Goal: Complete application form

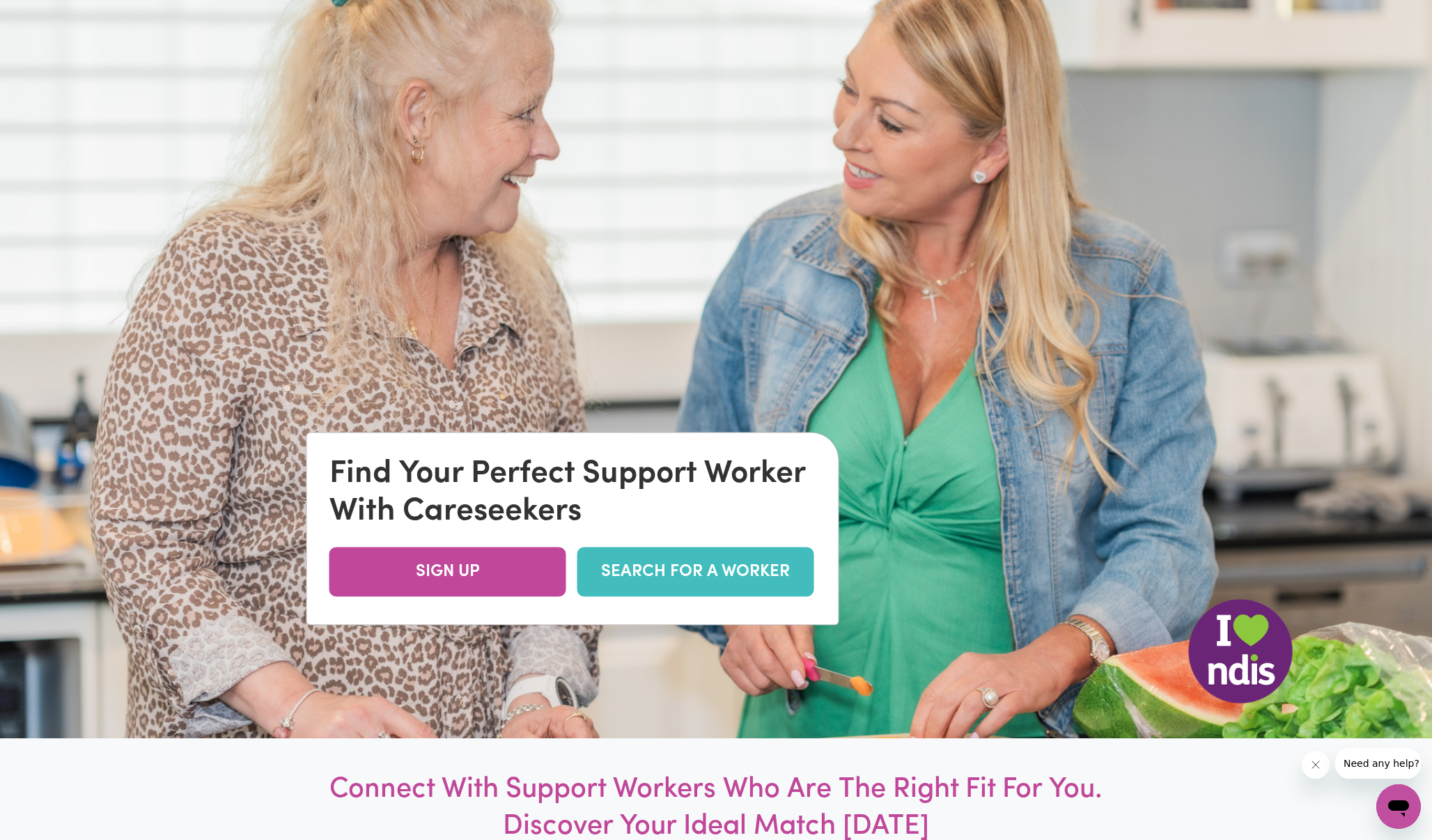
scroll to position [153, 0]
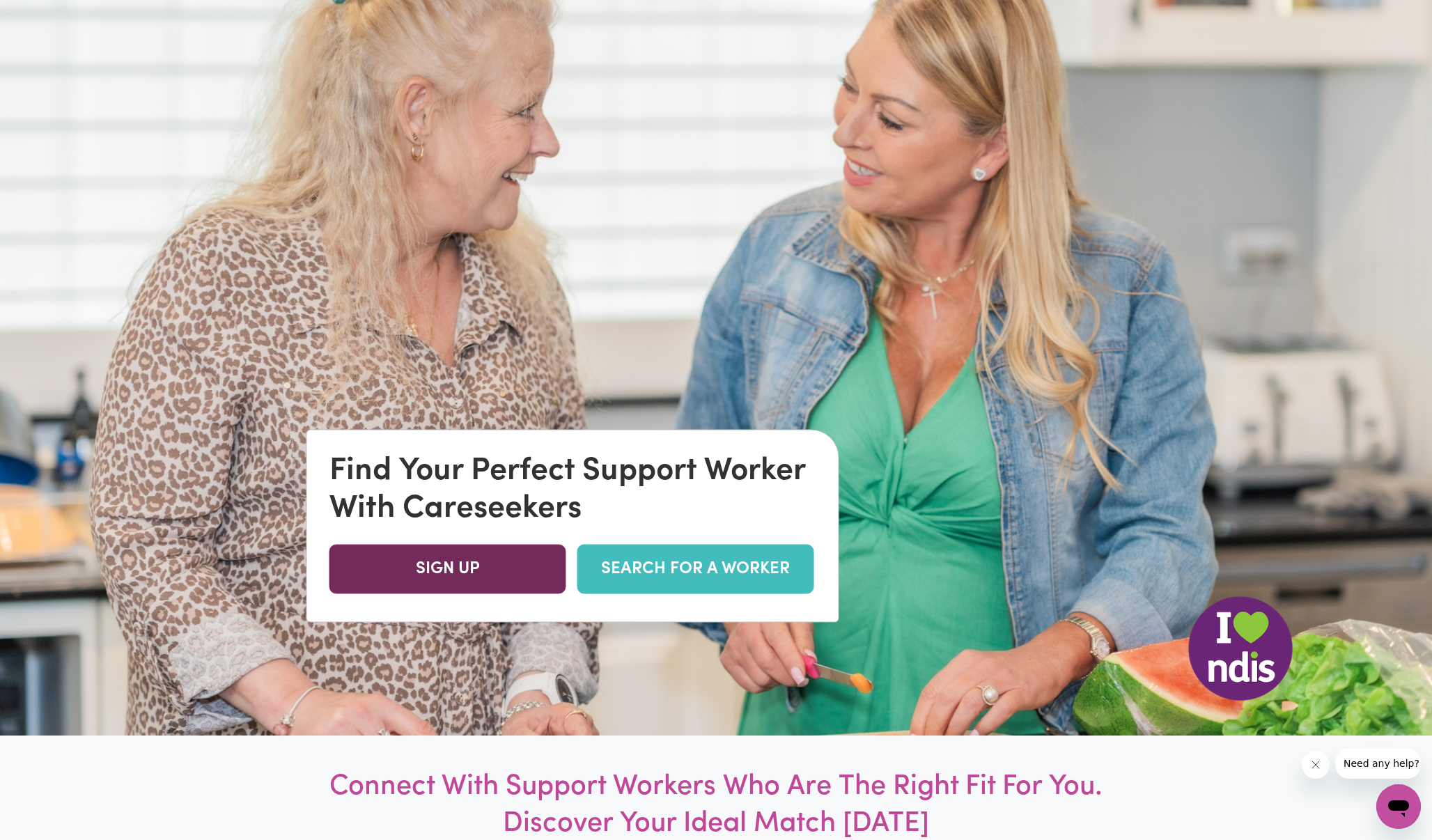
click at [470, 561] on link "SIGN UP" at bounding box center [447, 568] width 237 height 49
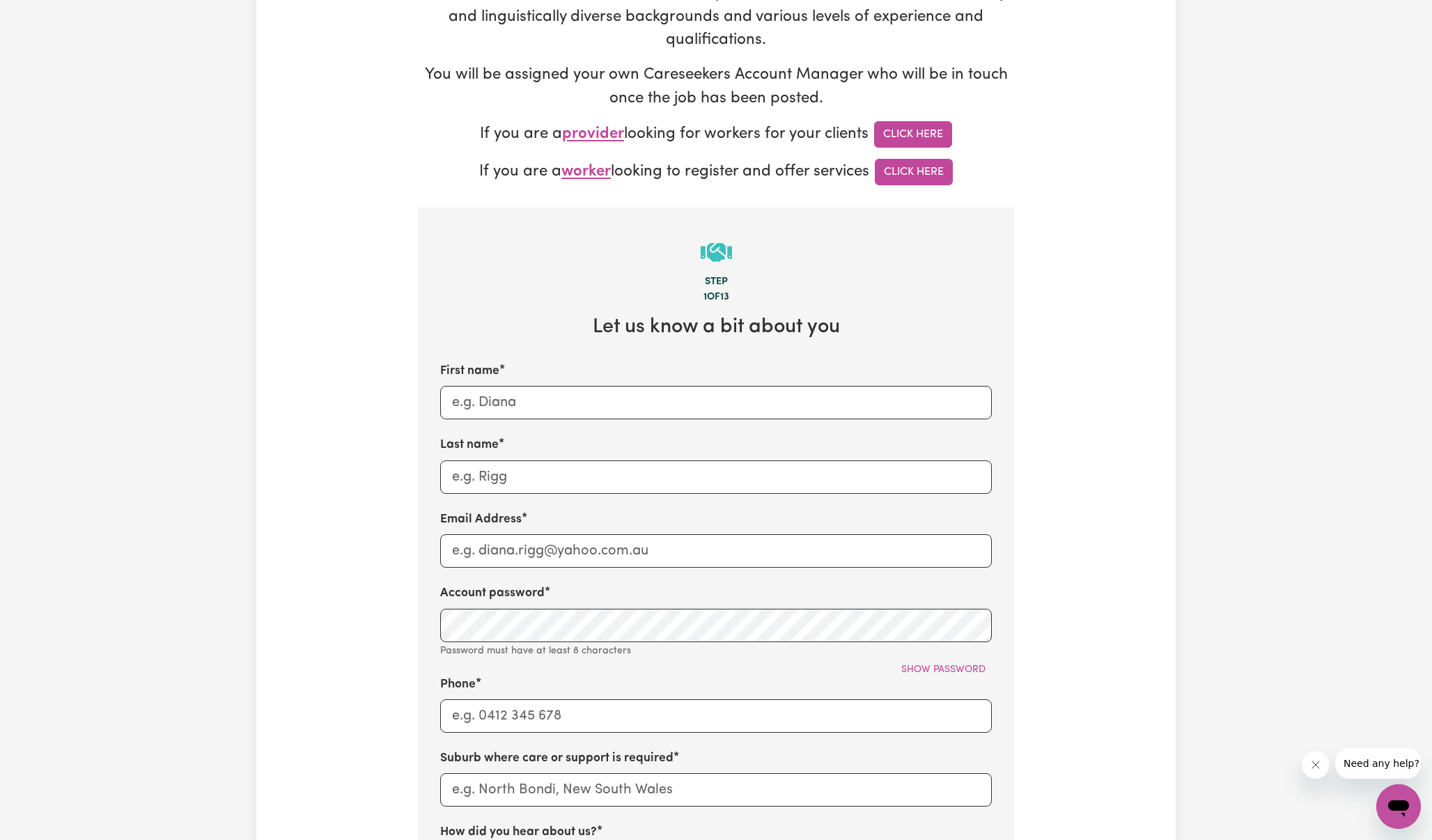
scroll to position [255, 0]
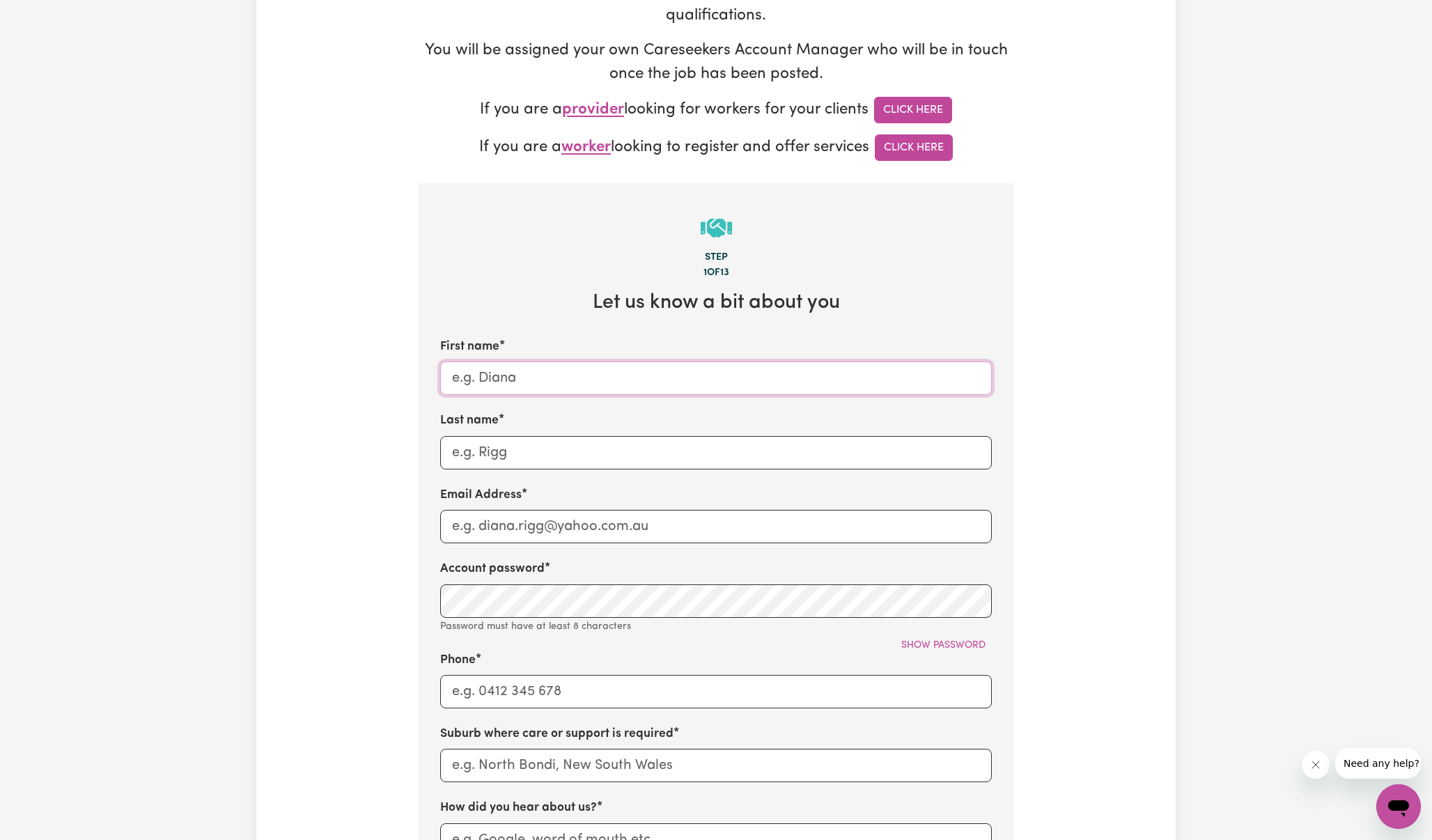
type input "t"
type input "[PERSON_NAME]"
type input "Appau"
click at [692, 523] on input "appautimothy5@" at bounding box center [715, 526] width 552 height 34
type input "[EMAIL_ADDRESS][DOMAIN_NAME]"
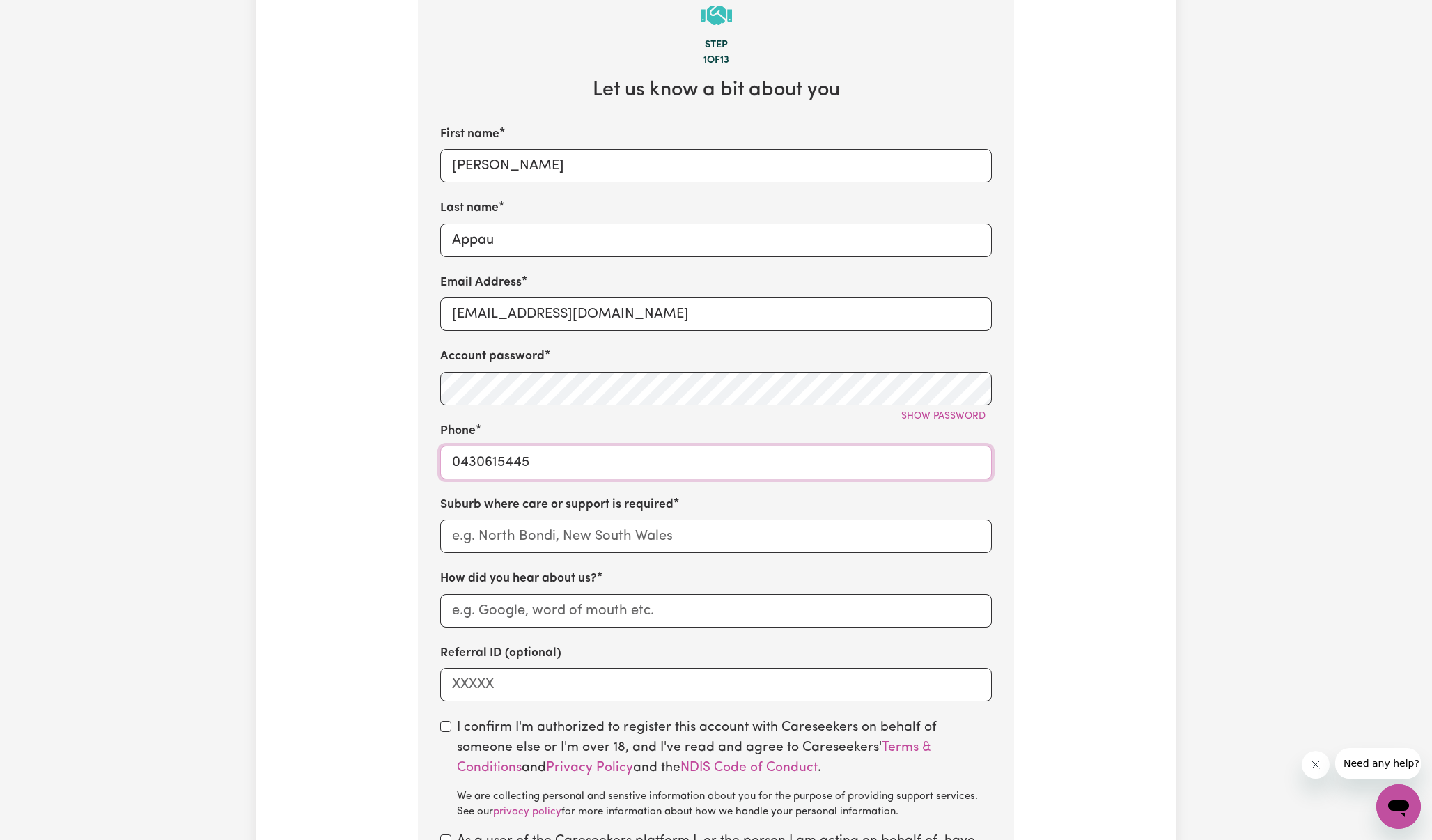
scroll to position [482, 0]
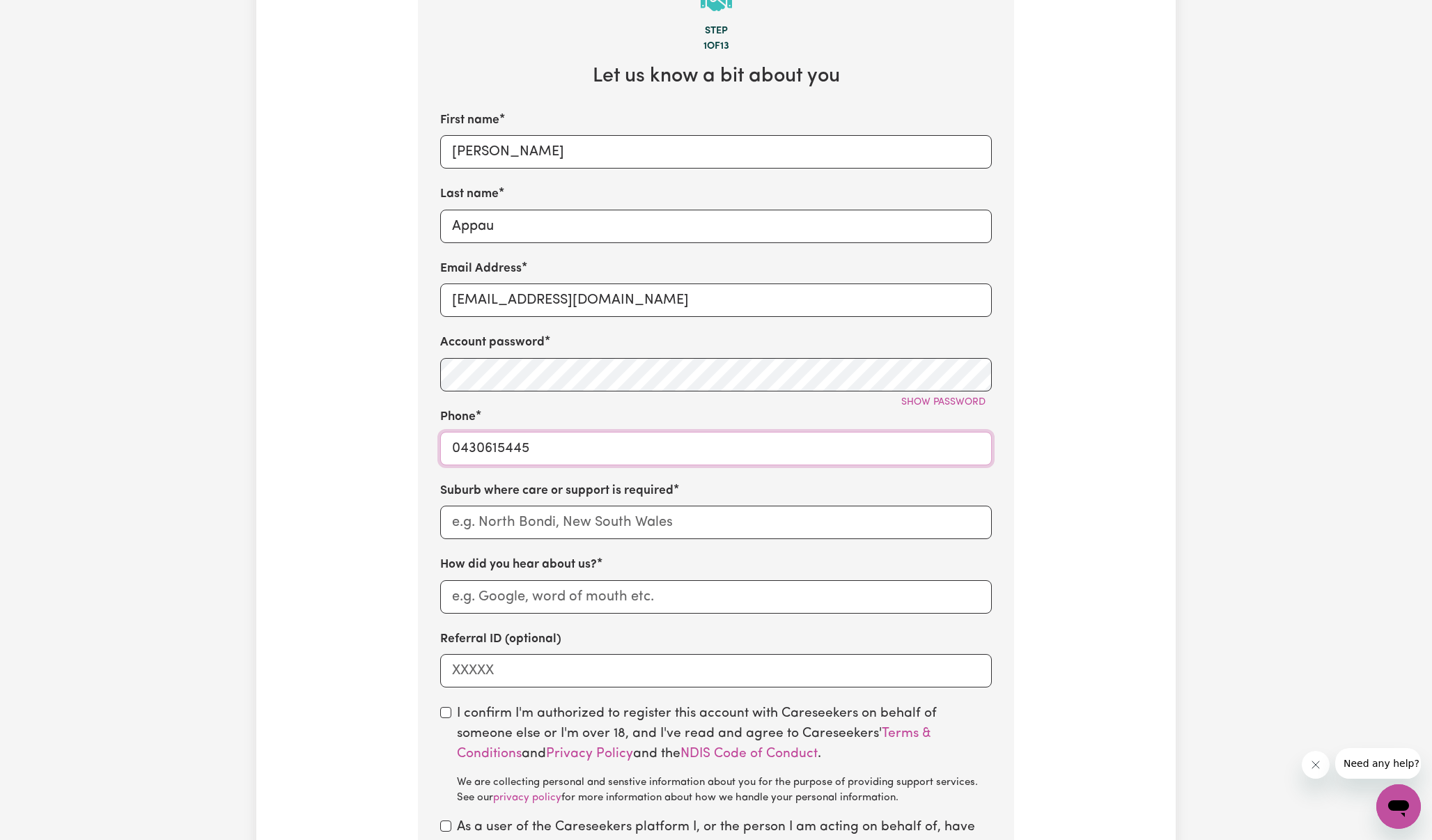
type input "0430615445"
click at [544, 523] on input "text" at bounding box center [715, 522] width 552 height 34
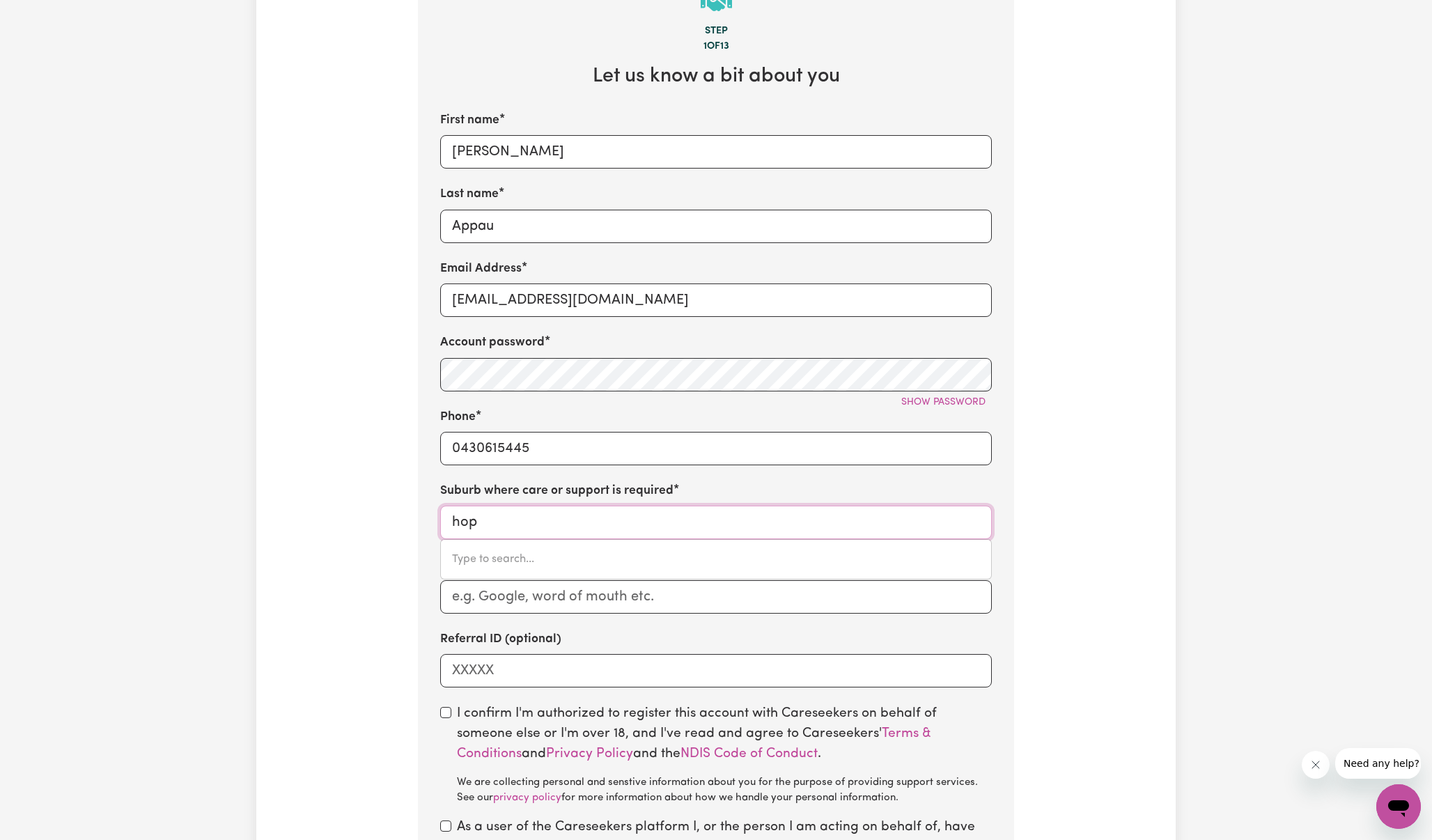
type input "[PERSON_NAME]"
type input "hoppERS CROSSING, [GEOGRAPHIC_DATA], 3029"
type input "[PERSON_NAME]"
type input "hoppeRS CROSSING, [GEOGRAPHIC_DATA], 3029"
type input "[PERSON_NAME]"
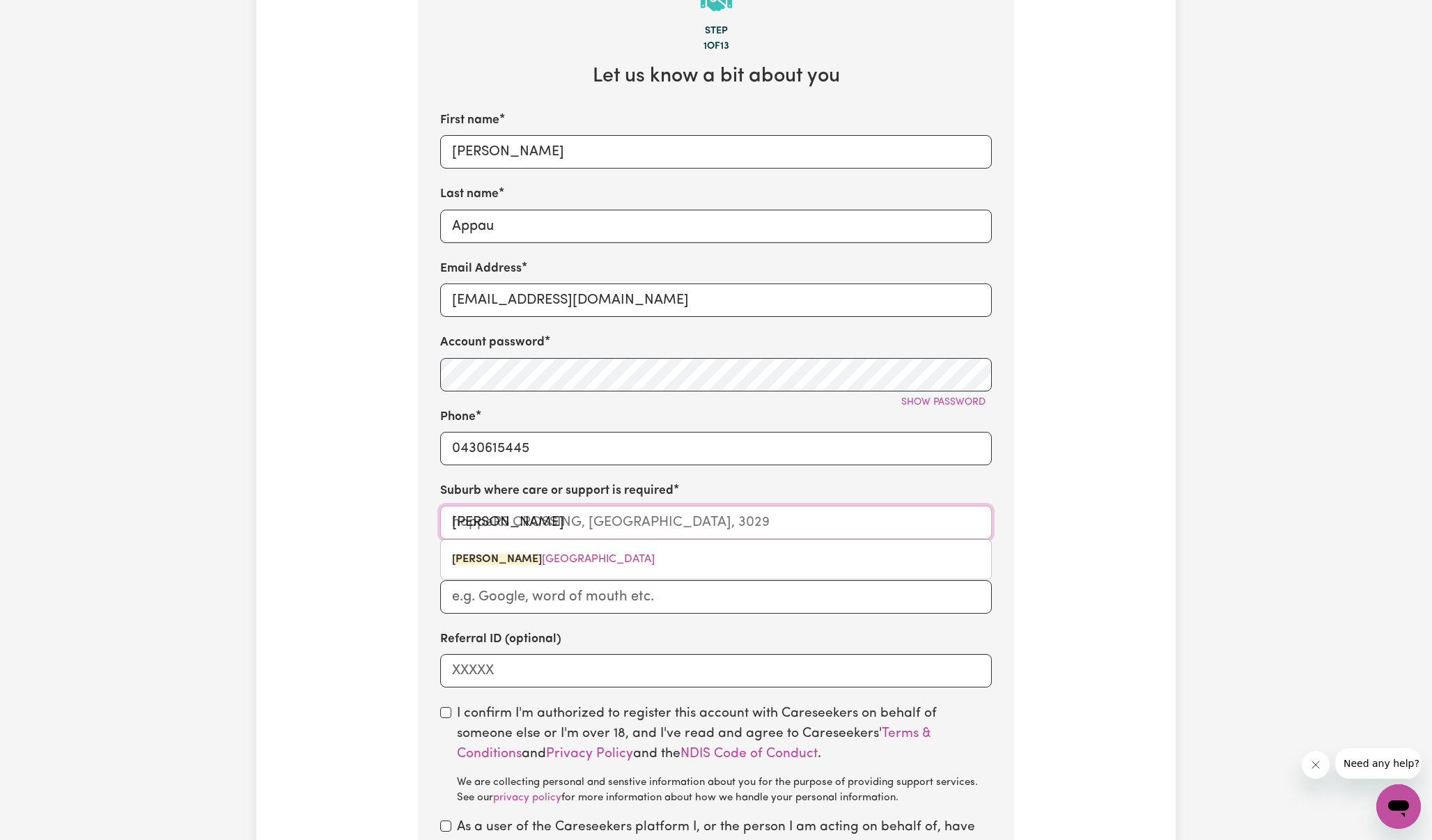
type input "hopperS CROSSING, [GEOGRAPHIC_DATA], 3029"
click at [682, 515] on input "[PERSON_NAME]" at bounding box center [715, 522] width 552 height 34
type input "hoppers"
type input "hoppers CROSSING, [GEOGRAPHIC_DATA], 3029"
type input "hoppers c"
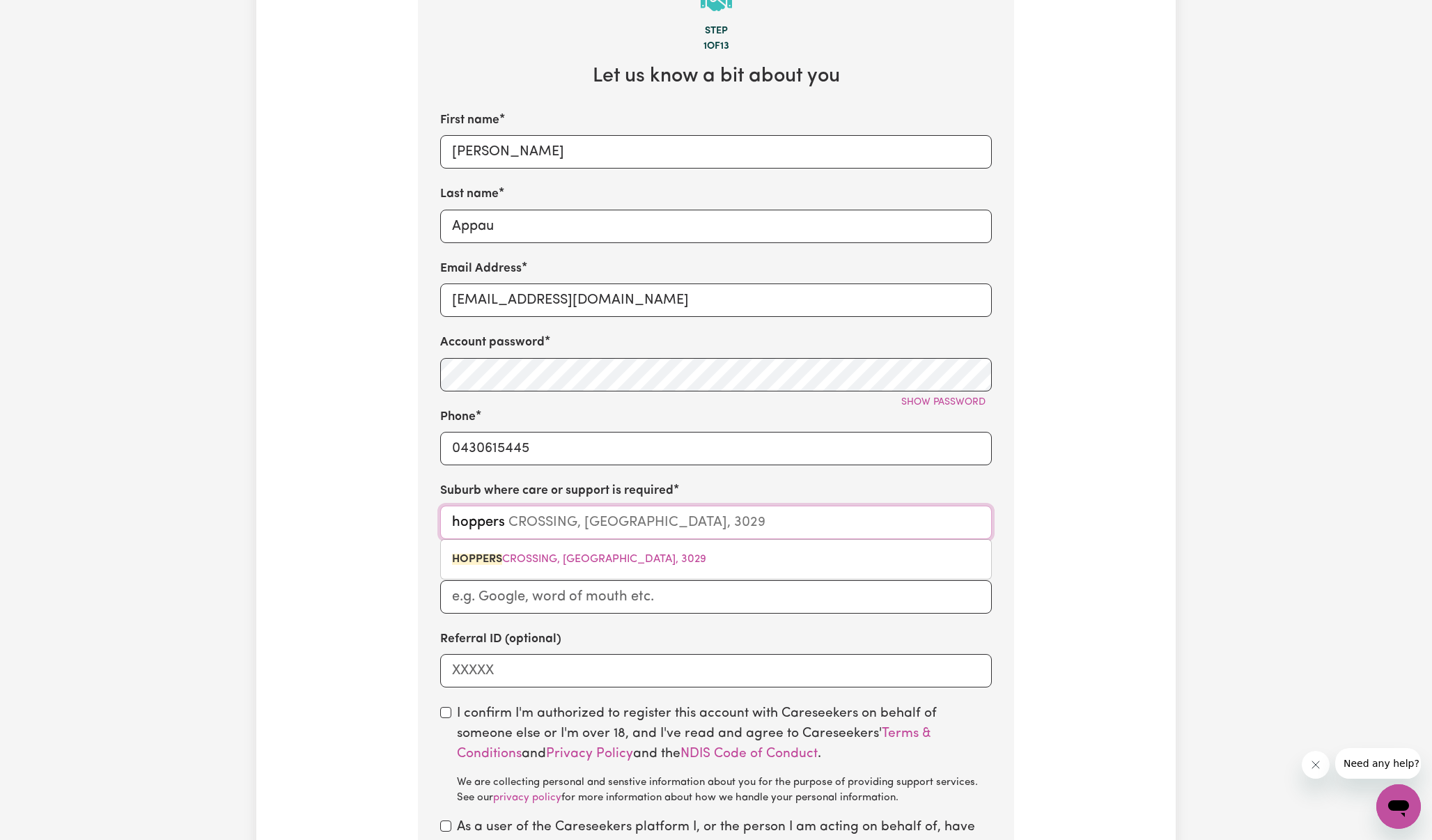
type input "hoppers cROSSING, [GEOGRAPHIC_DATA], 3029"
type input "hoppers cr"
type input "hoppers crOSSING, [GEOGRAPHIC_DATA], 3029"
type input "hoppers cro"
type input "hoppers croSSING, [GEOGRAPHIC_DATA], 3029"
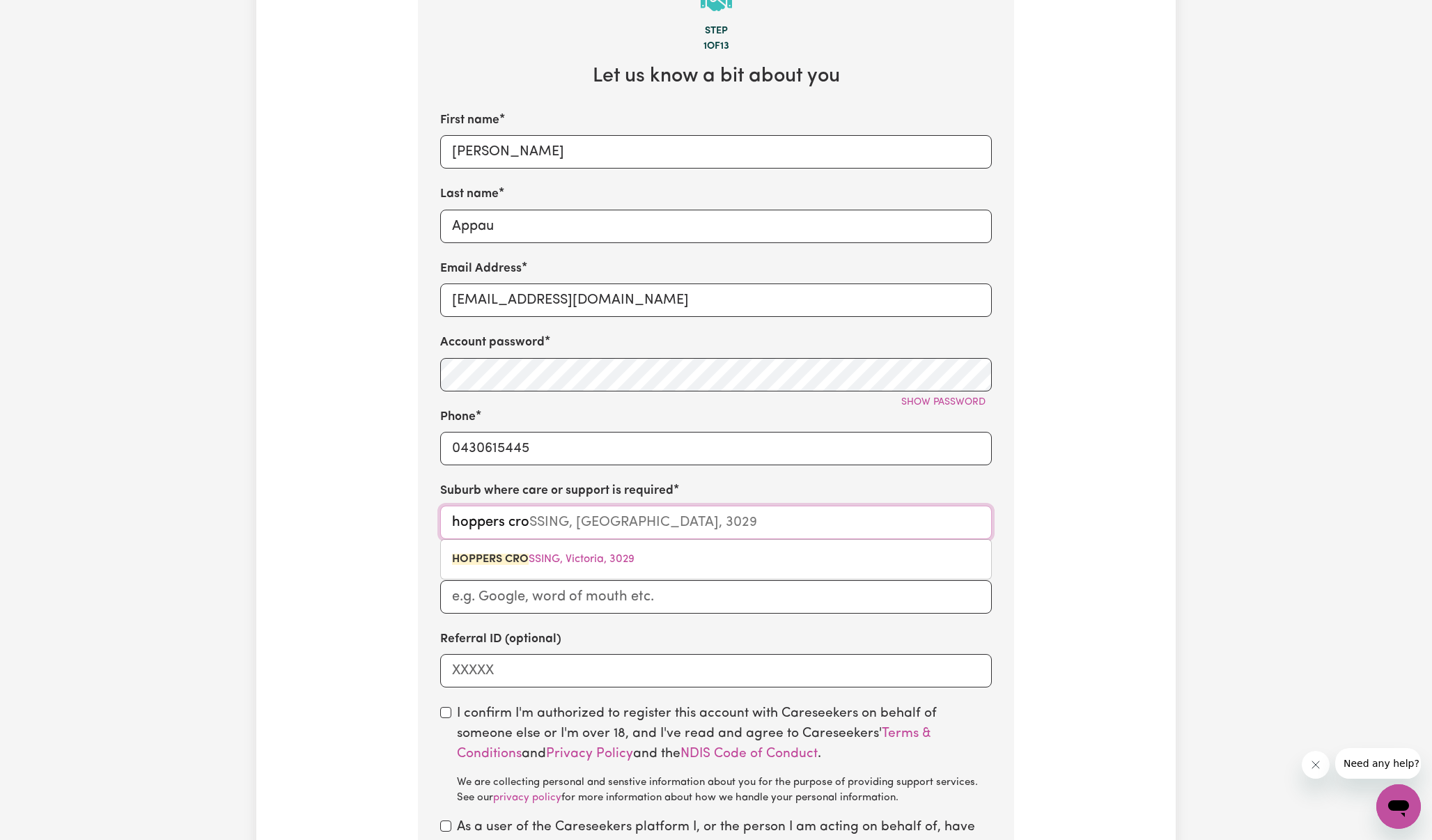
type input "hoppers cros"
type input "hoppers crosSING, [GEOGRAPHIC_DATA], 3029"
type input "hoppers cross"
type input "hoppers crossING, [GEOGRAPHIC_DATA], 3029"
type input "hoppers crossi"
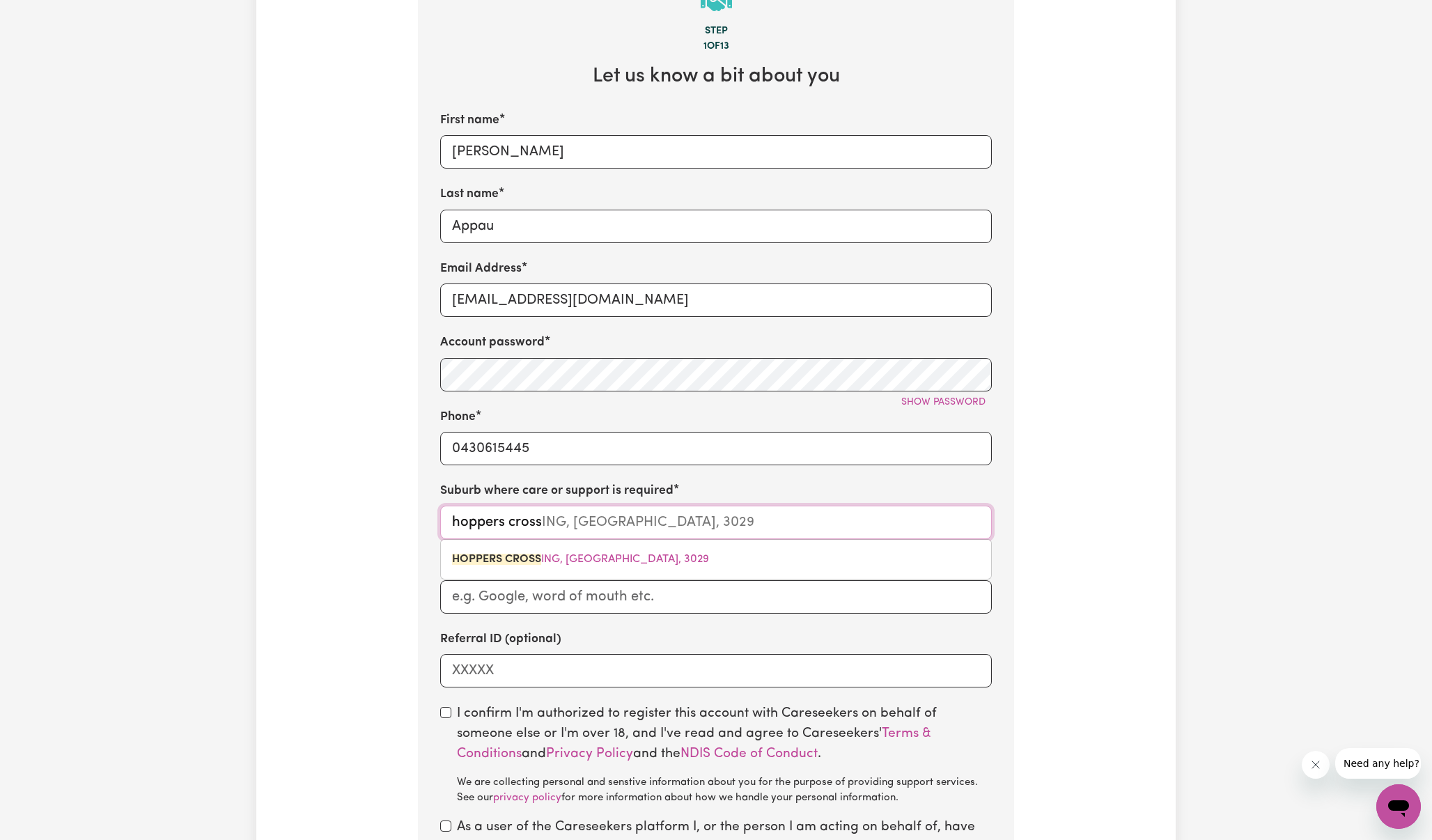
type input "hoppers crossiNG, [GEOGRAPHIC_DATA], 3029"
type input "hoppers [PERSON_NAME]"
type input "hoppers crossinG, [GEOGRAPHIC_DATA], 3029"
type input "hoppers crossing"
type input "hoppers crossing, [GEOGRAPHIC_DATA], 3029"
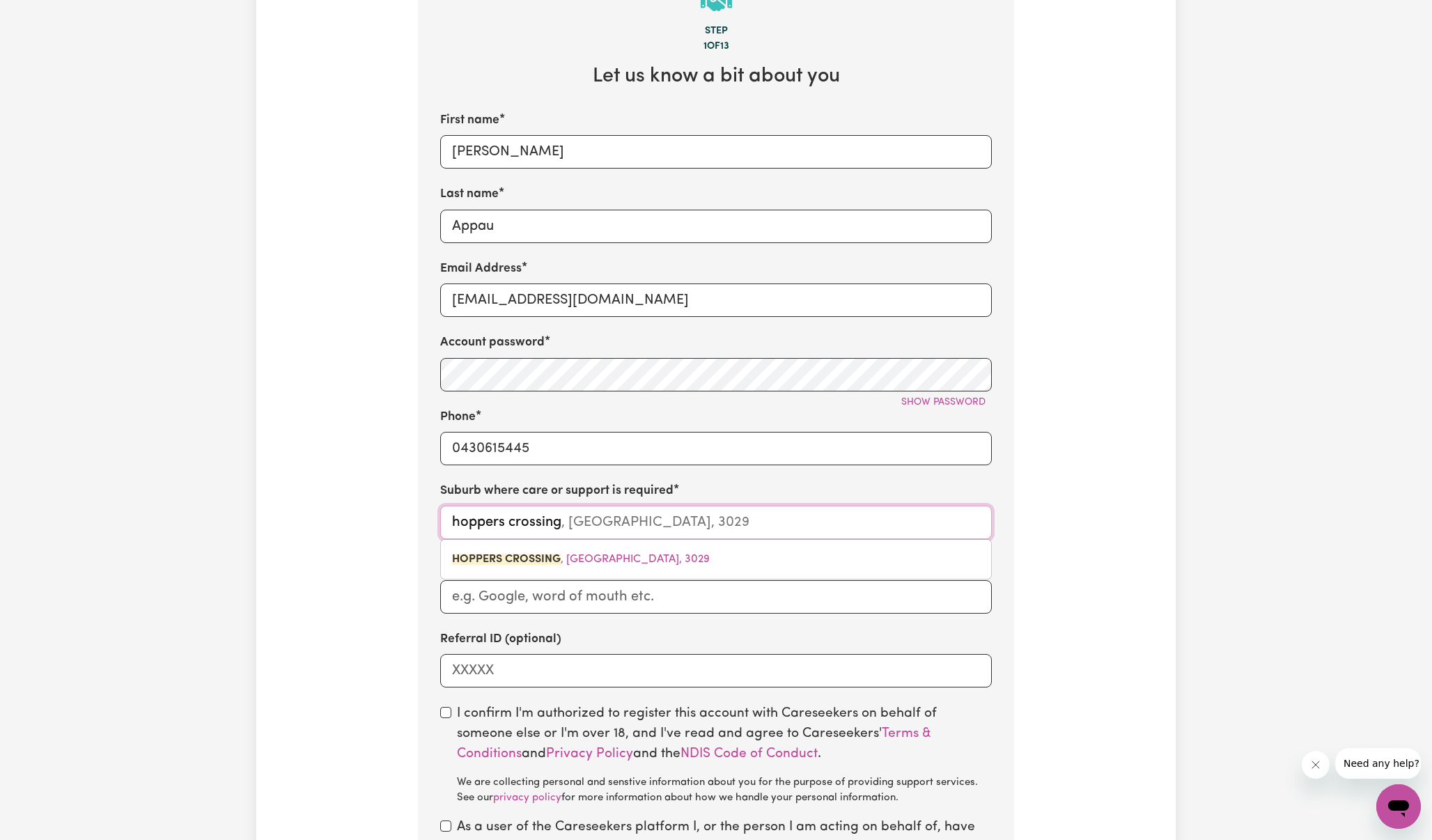
type input "hoppers crossing"
type input "hoppers crossing vice"
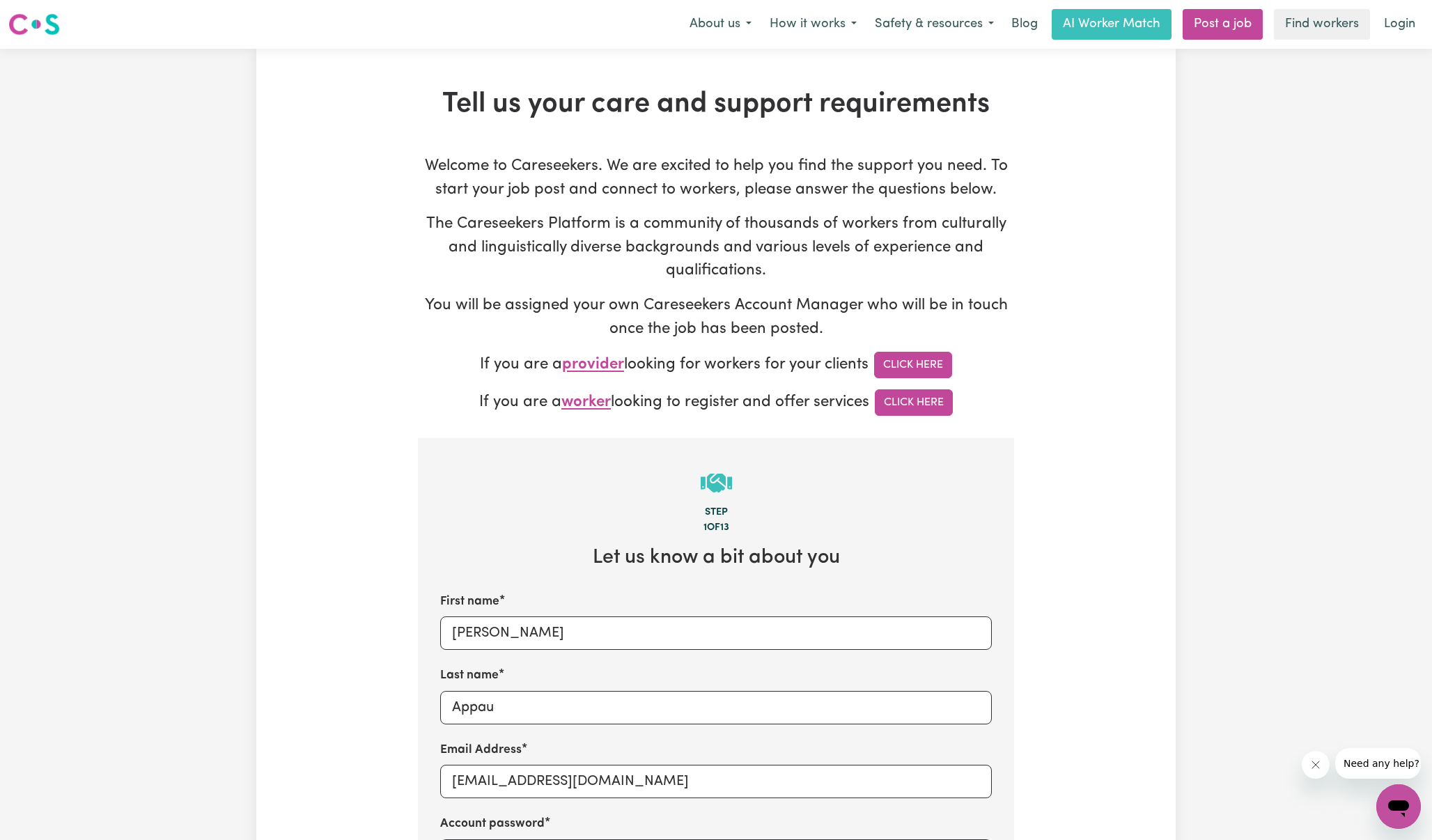
scroll to position [0, 0]
